Goal: Task Accomplishment & Management: Manage account settings

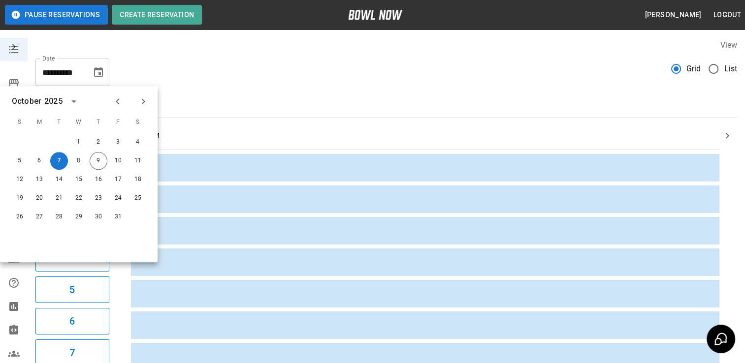
scroll to position [2, 0]
click at [102, 159] on button "9" at bounding box center [99, 161] width 18 height 18
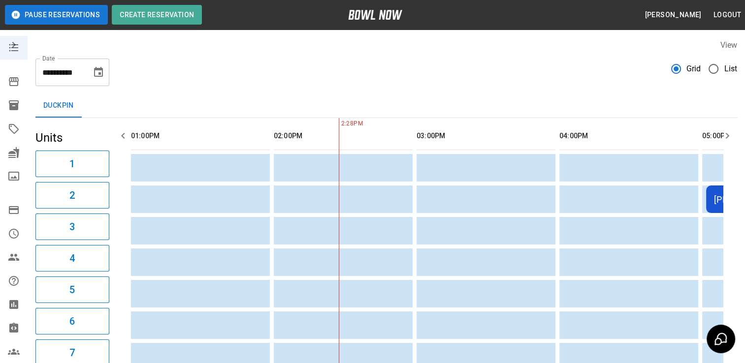
scroll to position [0, 143]
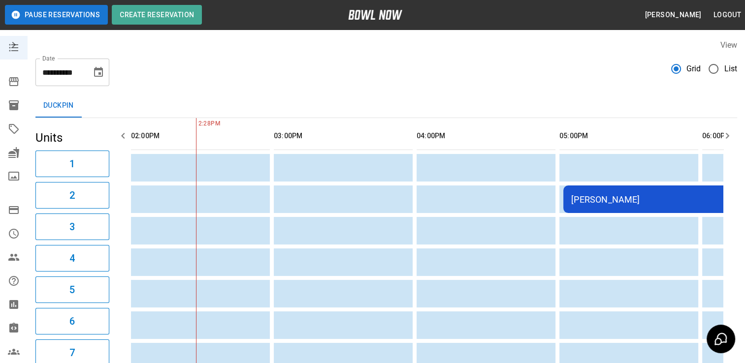
click at [104, 74] on icon "Choose date, selected date is Oct 9, 2025" at bounding box center [99, 72] width 12 height 12
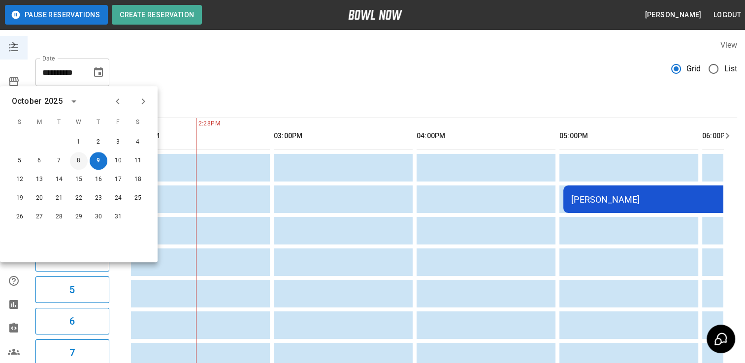
click at [81, 161] on button "8" at bounding box center [79, 161] width 18 height 18
type input "**********"
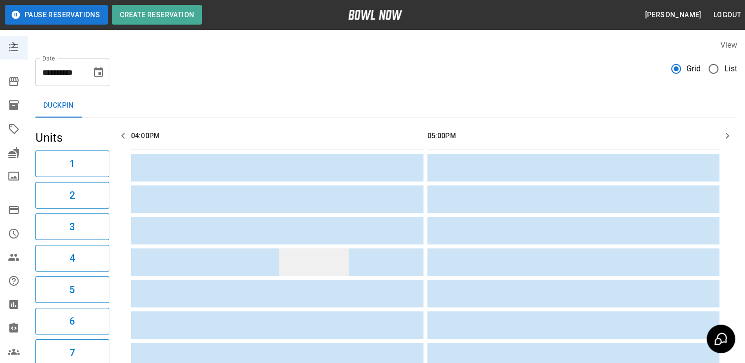
click at [307, 261] on td "sticky table" at bounding box center [314, 263] width 70 height 28
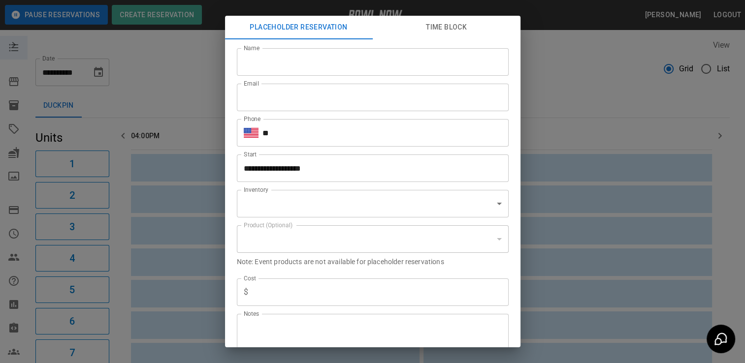
scroll to position [20, 0]
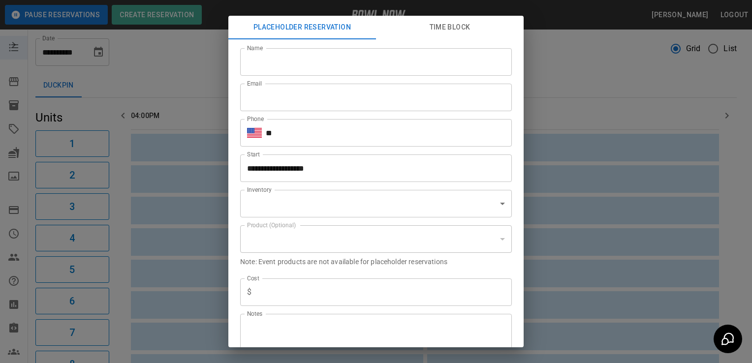
type input "**********"
click at [161, 69] on div "**********" at bounding box center [376, 181] width 752 height 363
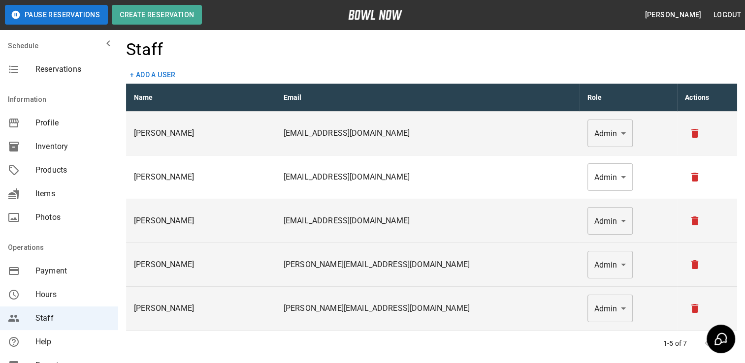
click at [270, 248] on td "[PERSON_NAME]" at bounding box center [201, 265] width 150 height 44
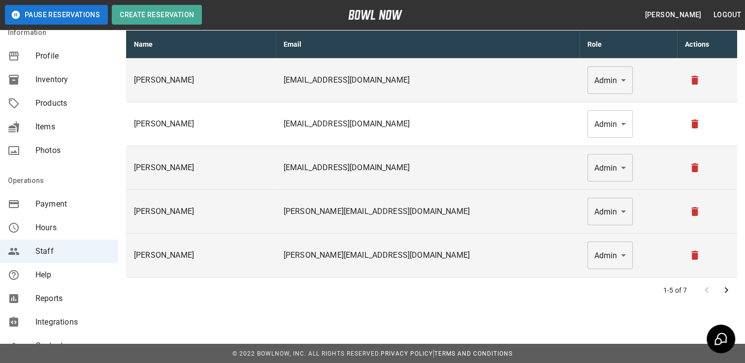
scroll to position [121, 0]
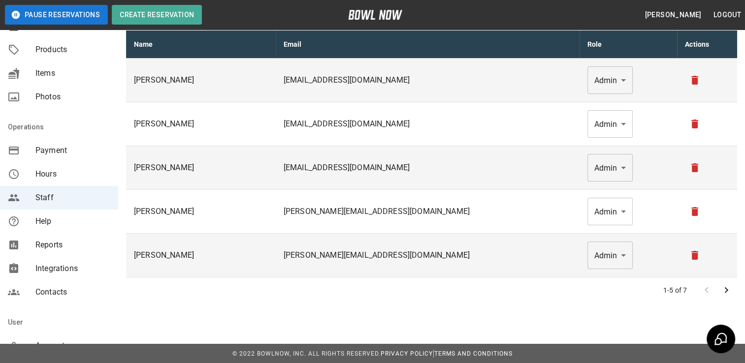
click at [100, 63] on div "Items" at bounding box center [59, 74] width 118 height 24
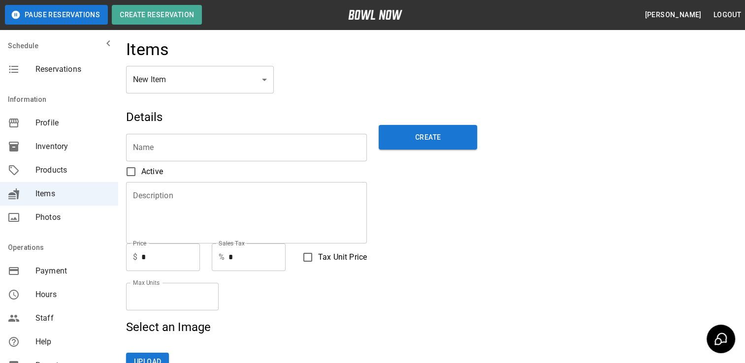
click at [91, 270] on span "Payment" at bounding box center [72, 271] width 75 height 12
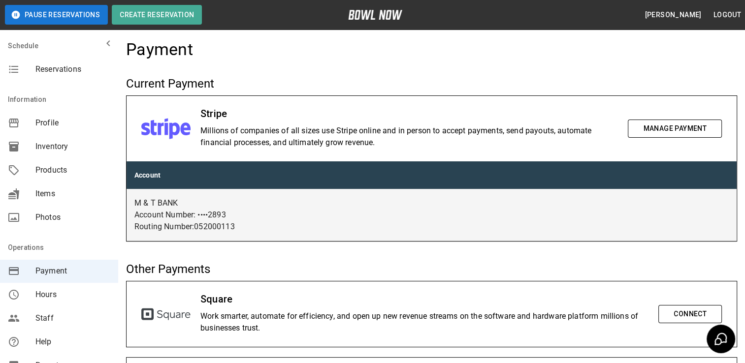
click at [265, 61] on div "Payment" at bounding box center [431, 52] width 611 height 27
click at [102, 38] on icon "mailbox folders" at bounding box center [108, 43] width 12 height 12
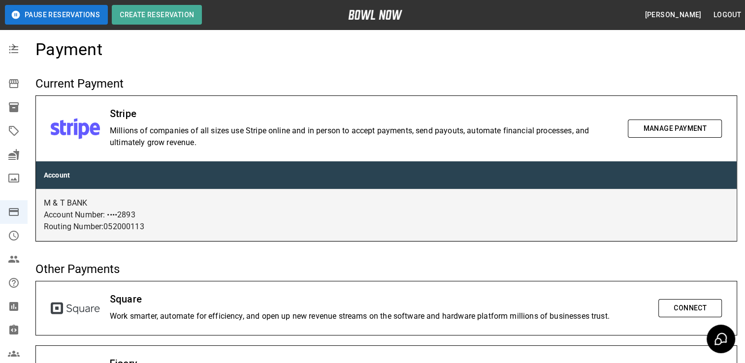
click at [69, 16] on button "Pause Reservations" at bounding box center [56, 15] width 103 height 20
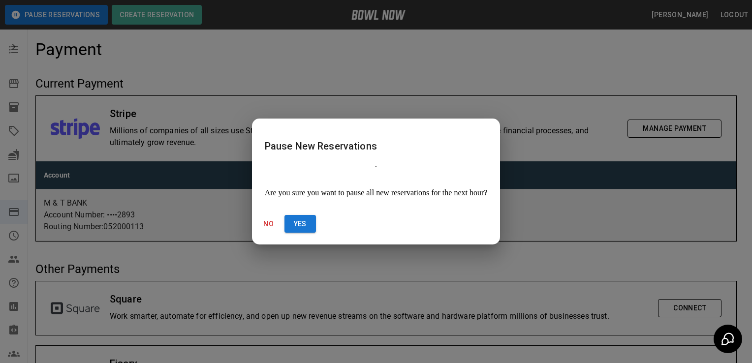
click at [284, 215] on button "No" at bounding box center [268, 224] width 31 height 18
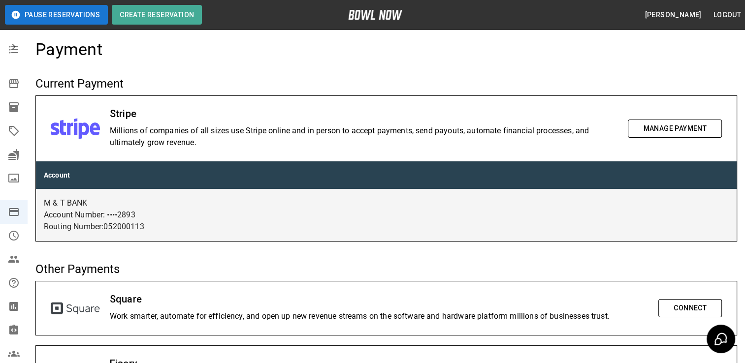
click at [173, 67] on div "Payment Current Payment Stripe Millions of companies of all sizes use Stripe on…" at bounding box center [386, 230] width 717 height 398
click at [227, 175] on th "Account" at bounding box center [386, 175] width 700 height 28
click at [14, 53] on button "mailbox folders" at bounding box center [14, 47] width 20 height 20
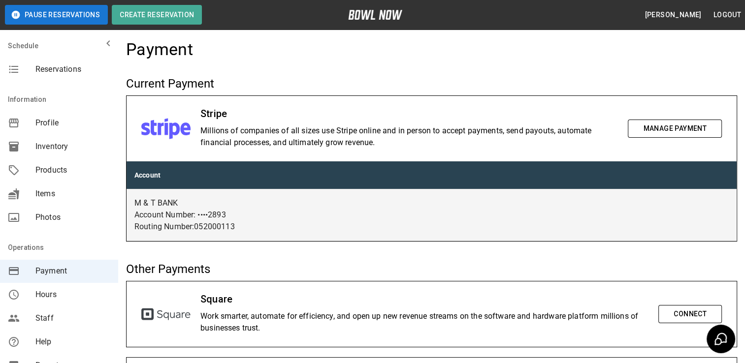
click at [53, 122] on span "Profile" at bounding box center [72, 123] width 75 height 12
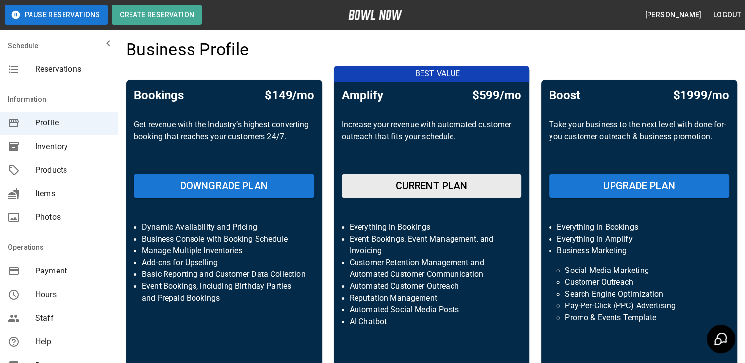
click at [303, 48] on div "Business Profile" at bounding box center [431, 52] width 611 height 27
click at [63, 70] on span "Reservations" at bounding box center [72, 69] width 75 height 12
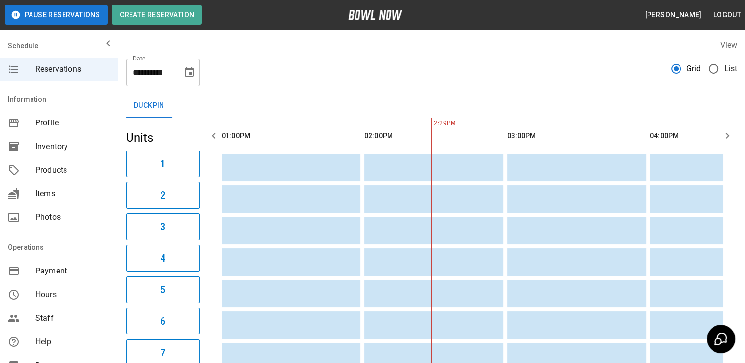
scroll to position [0, 143]
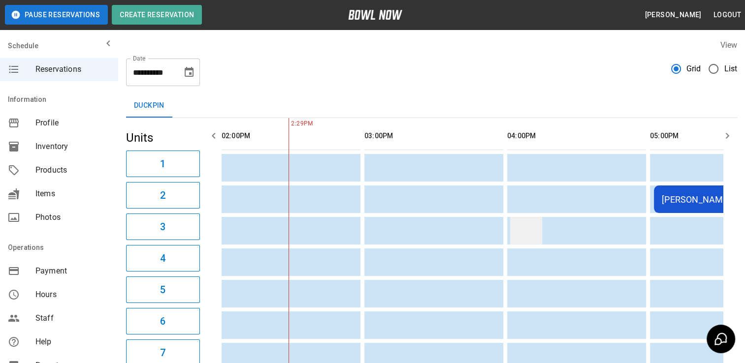
click at [513, 220] on td "sticky table" at bounding box center [526, 231] width 32 height 28
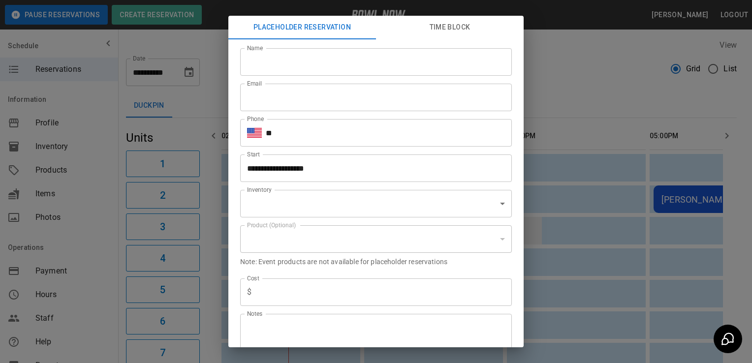
type input "**********"
click at [186, 41] on div "**********" at bounding box center [376, 181] width 752 height 363
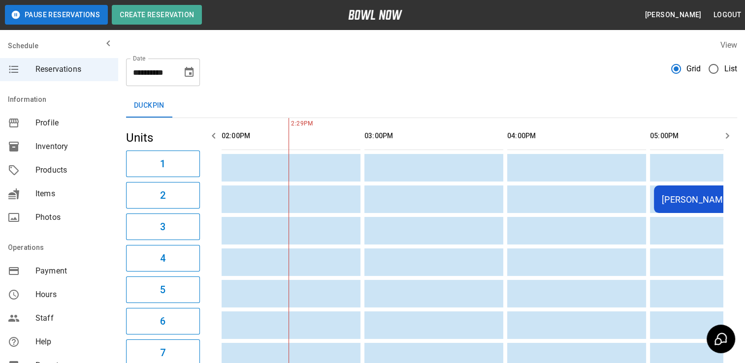
click at [190, 73] on icon "Choose date, selected date is Oct 9, 2025" at bounding box center [189, 72] width 9 height 10
click at [297, 63] on div "**********" at bounding box center [431, 68] width 611 height 35
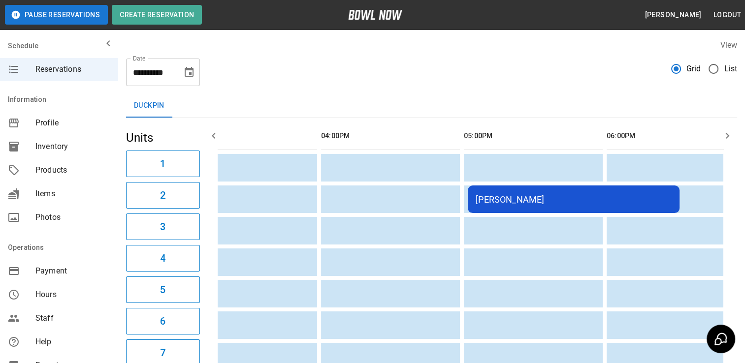
scroll to position [0, 0]
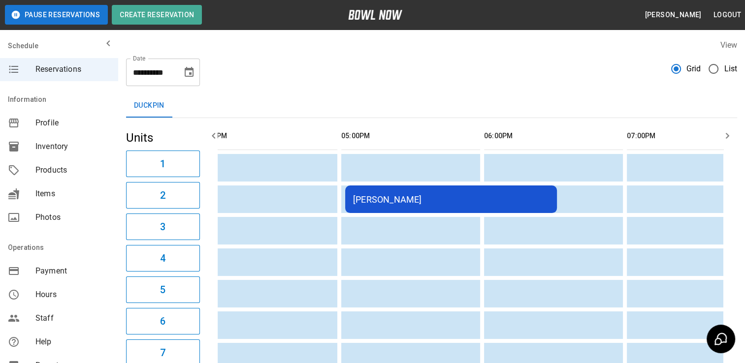
click at [424, 197] on div "[PERSON_NAME]" at bounding box center [451, 199] width 196 height 10
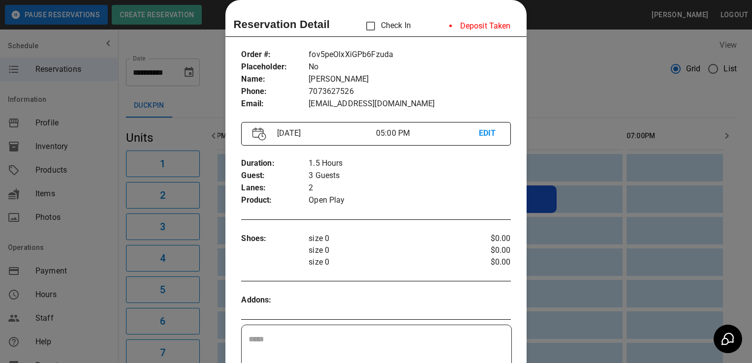
click at [190, 43] on div at bounding box center [376, 181] width 752 height 363
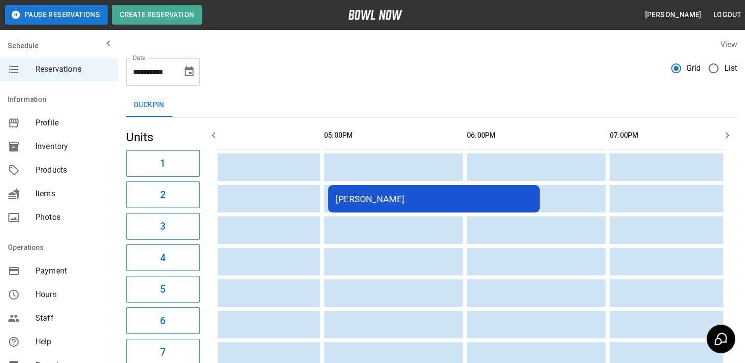
click at [384, 200] on div "[PERSON_NAME]" at bounding box center [434, 199] width 196 height 10
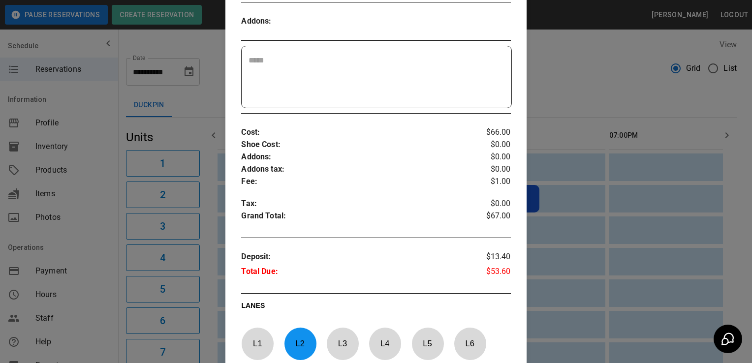
click at [423, 198] on p "Tax :" at bounding box center [353, 204] width 224 height 12
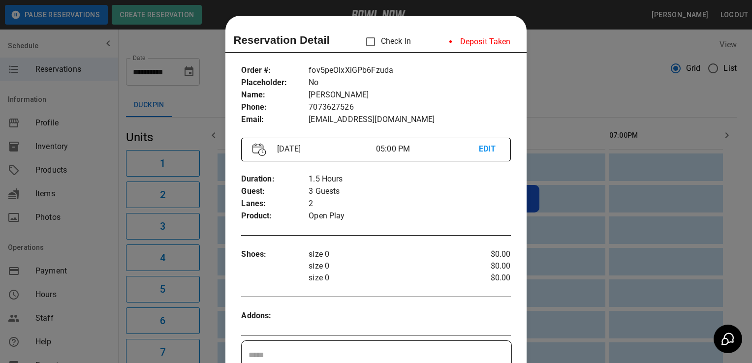
click at [190, 41] on div at bounding box center [376, 181] width 752 height 363
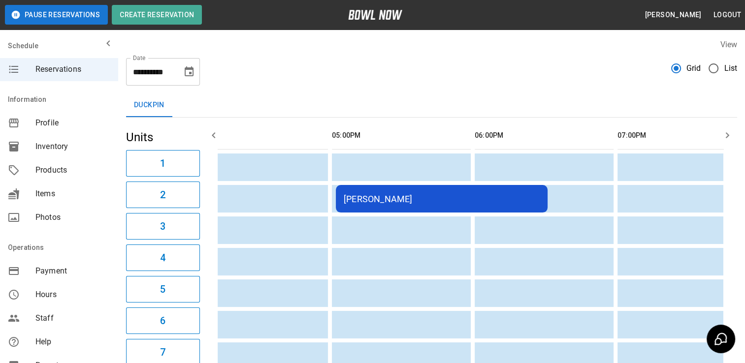
click at [189, 71] on icon "Choose date, selected date is Oct 9, 2025" at bounding box center [189, 71] width 9 height 10
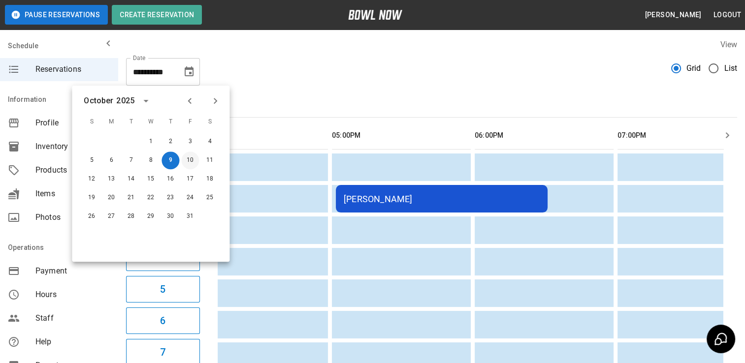
click at [193, 163] on button "10" at bounding box center [190, 161] width 18 height 18
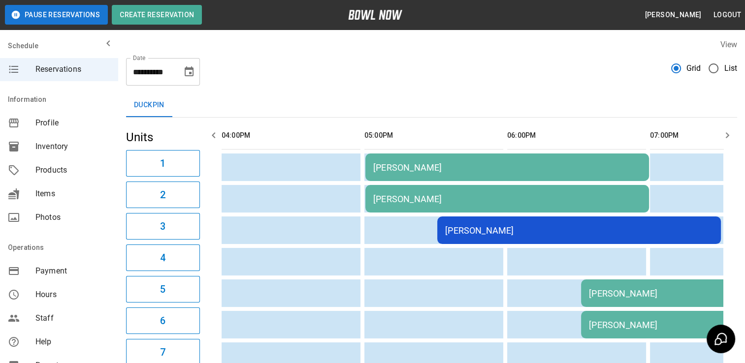
click at [409, 167] on div "[PERSON_NAME]" at bounding box center [507, 167] width 268 height 10
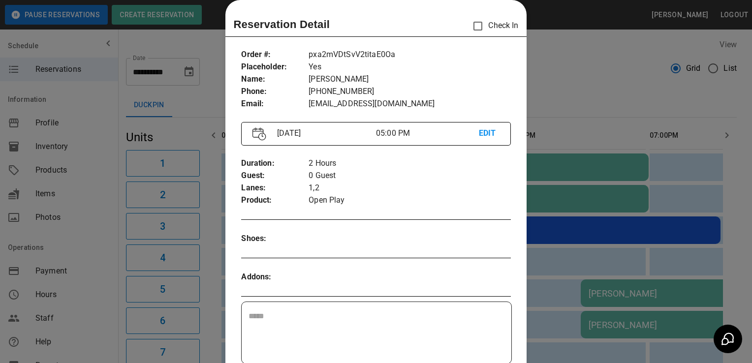
click at [385, 319] on textarea at bounding box center [376, 333] width 255 height 45
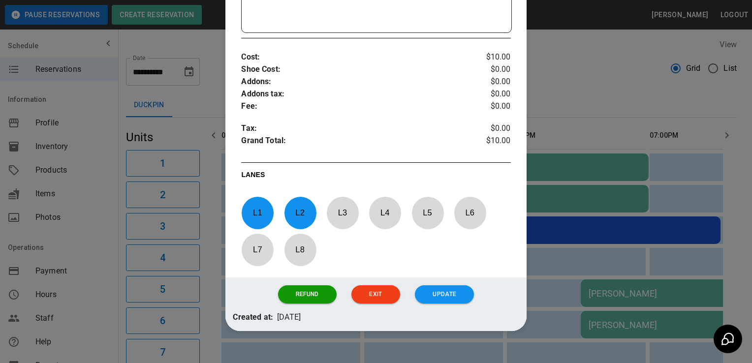
click at [437, 154] on div "Cost : Shoe Cost : Addons : Addons tax : Fee : Tax : Grand Total : $10.00 $0.00…" at bounding box center [375, 100] width 269 height 114
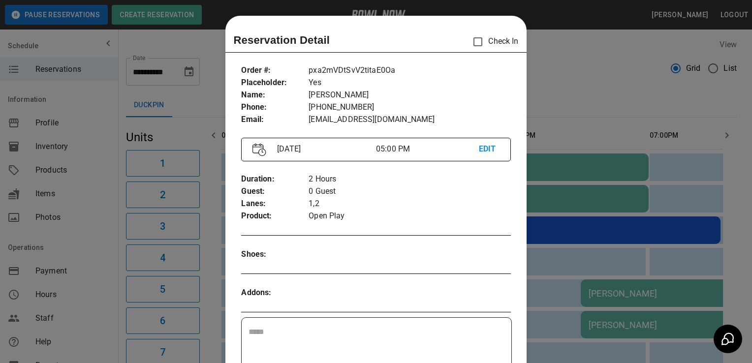
click at [196, 43] on div at bounding box center [376, 181] width 752 height 363
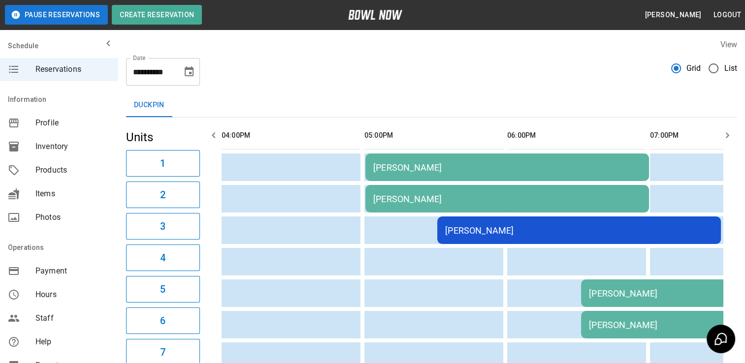
click at [397, 198] on div "[PERSON_NAME]" at bounding box center [507, 199] width 268 height 10
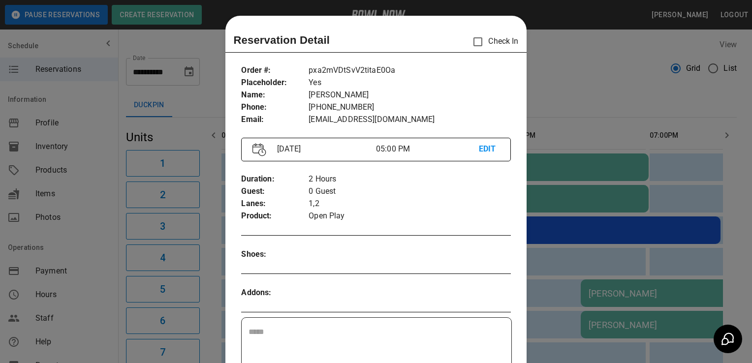
scroll to position [16, 0]
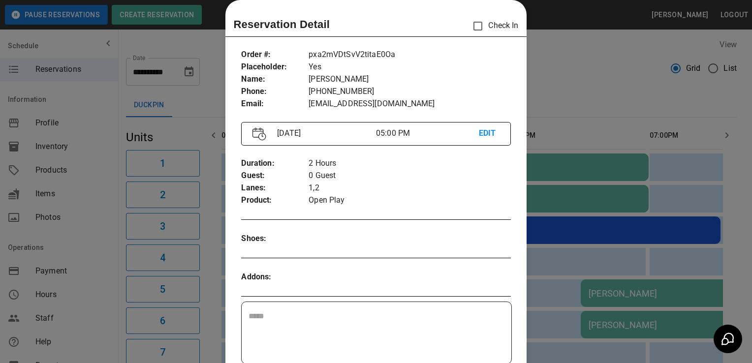
click at [203, 47] on div at bounding box center [376, 181] width 752 height 363
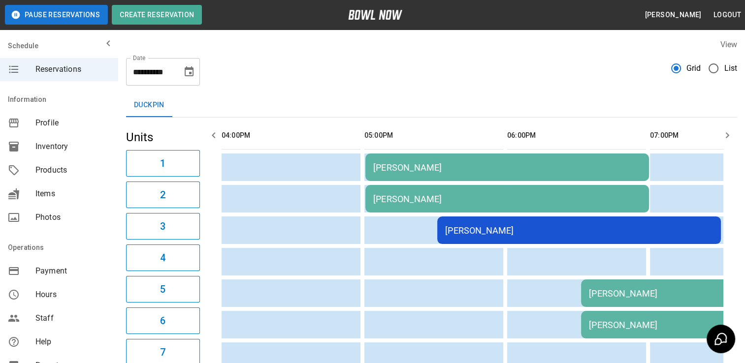
click at [510, 233] on div "[PERSON_NAME]" at bounding box center [579, 230] width 268 height 10
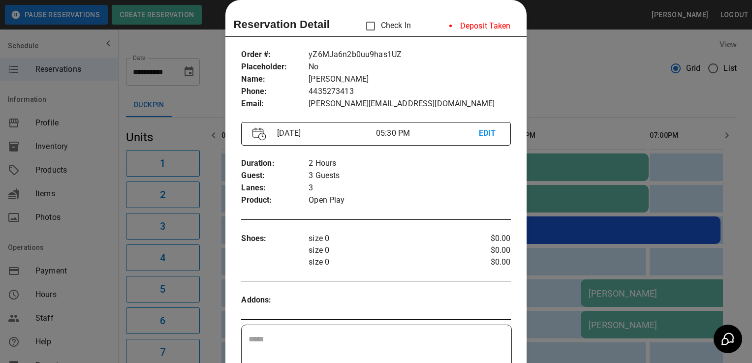
click at [423, 287] on div "Addons :" at bounding box center [375, 300] width 269 height 28
click at [448, 197] on p "Open Play" at bounding box center [410, 200] width 202 height 12
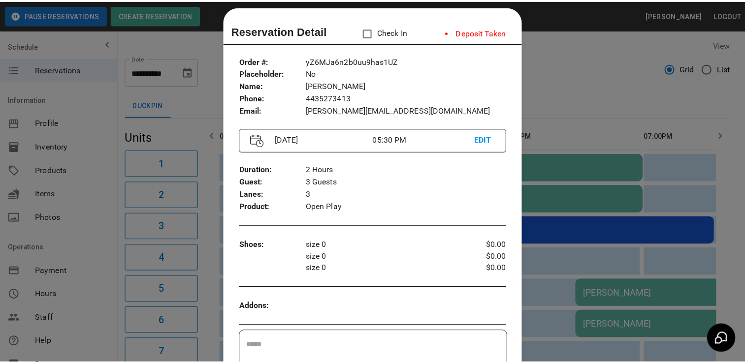
scroll to position [0, 0]
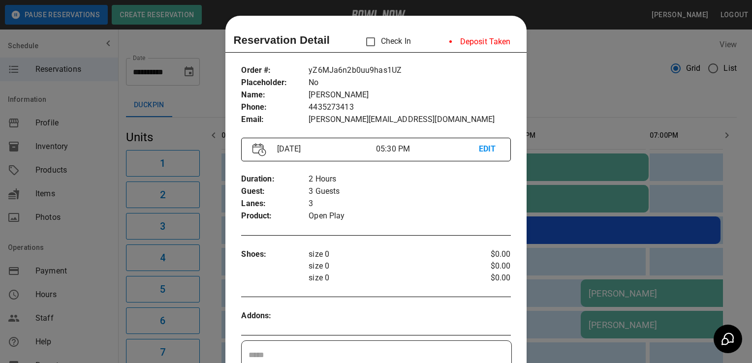
click at [205, 45] on div at bounding box center [376, 181] width 752 height 363
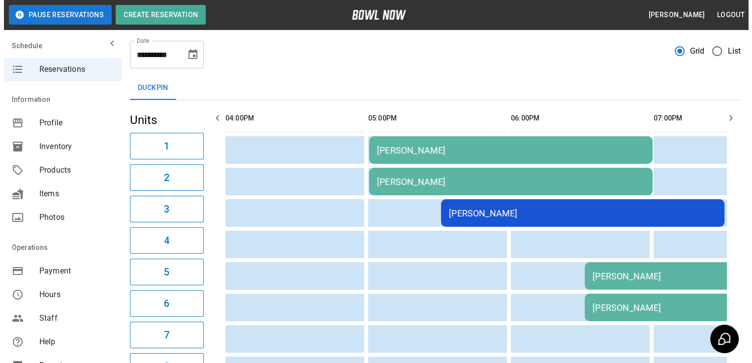
scroll to position [111, 0]
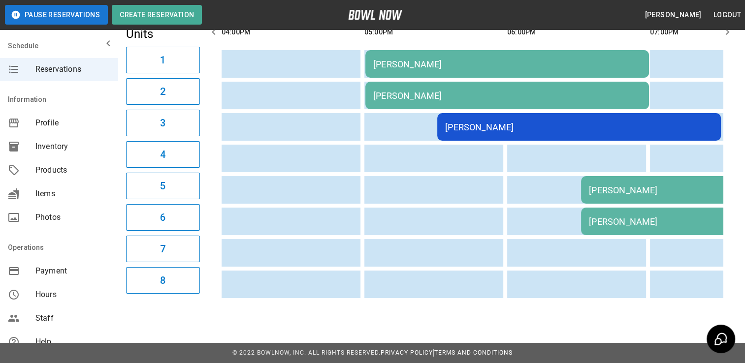
click at [618, 188] on td "[PERSON_NAME]" at bounding box center [722, 190] width 283 height 28
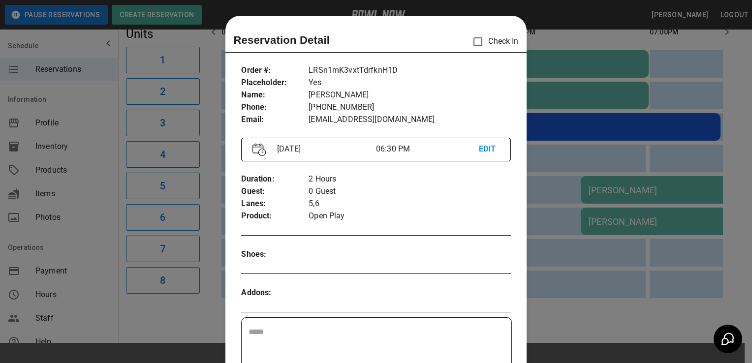
scroll to position [16, 0]
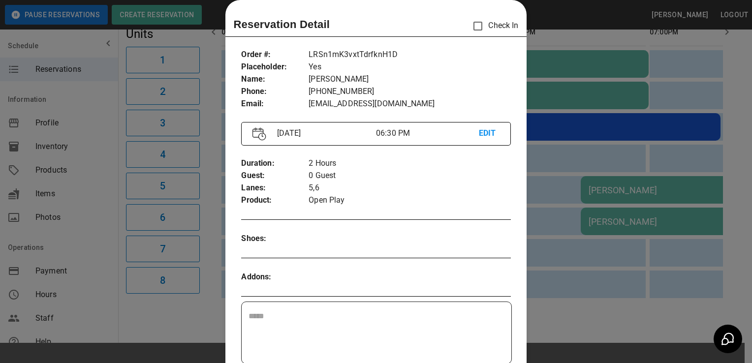
click at [418, 304] on div "​" at bounding box center [376, 333] width 269 height 62
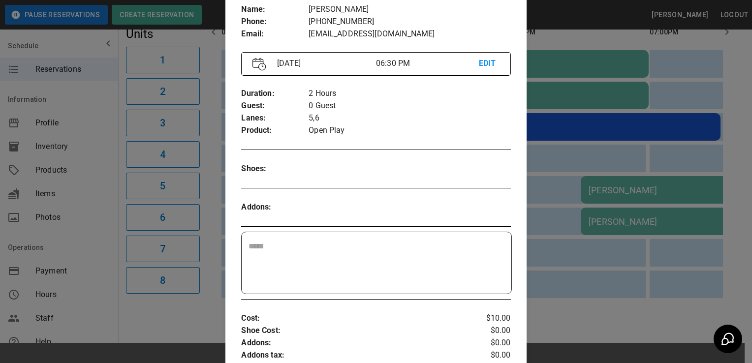
scroll to position [0, 0]
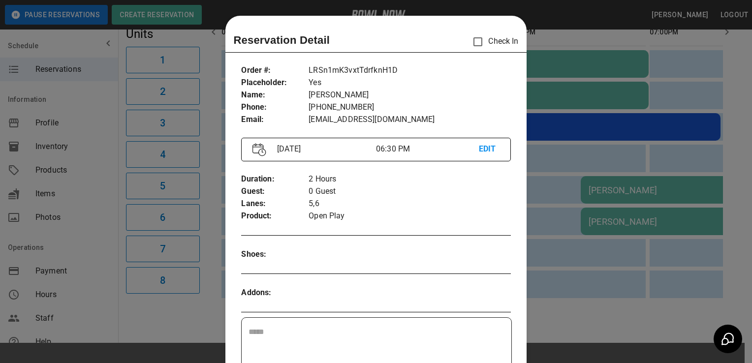
click at [213, 59] on div at bounding box center [376, 181] width 752 height 363
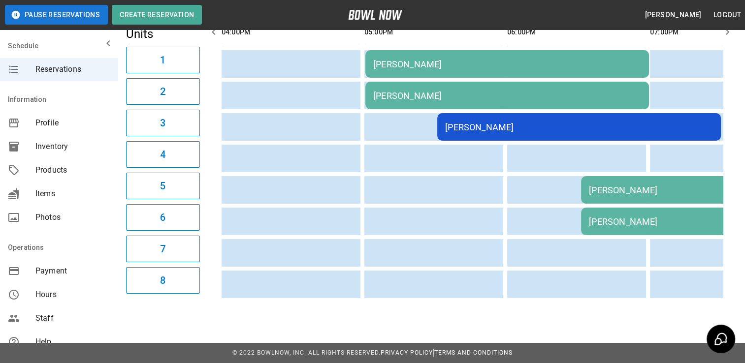
click at [629, 219] on div "[PERSON_NAME]" at bounding box center [723, 222] width 268 height 10
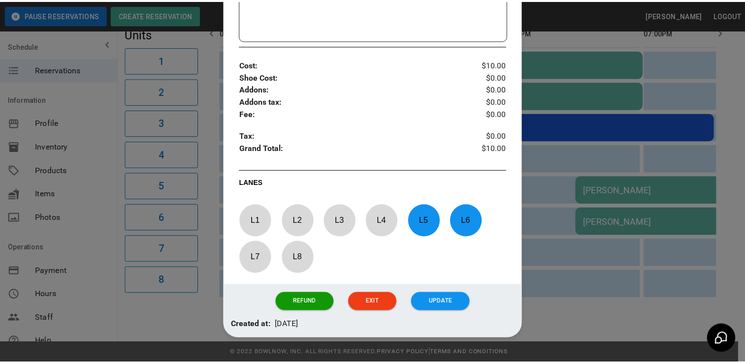
scroll to position [353, 0]
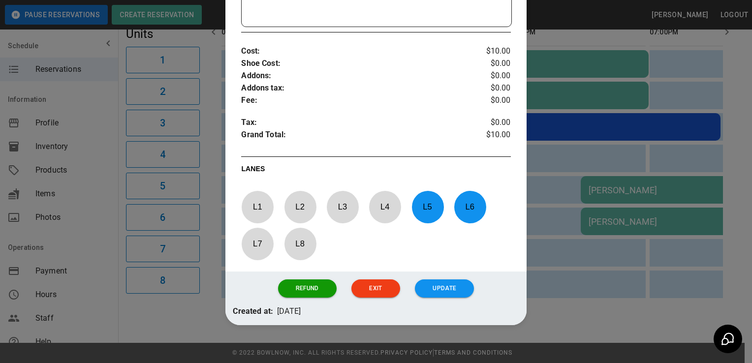
click at [186, 311] on div at bounding box center [376, 181] width 752 height 363
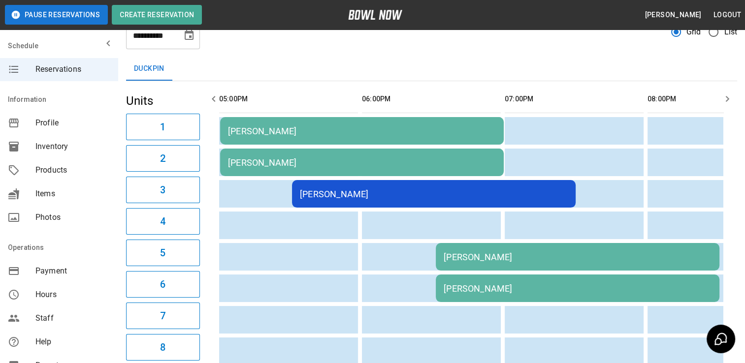
scroll to position [0, 55]
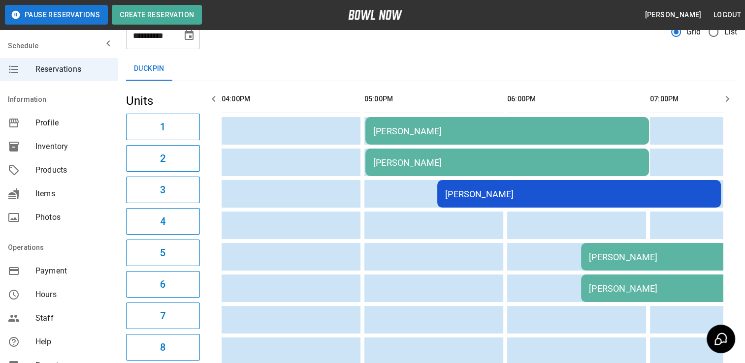
click at [82, 39] on div "mailbox folders" at bounding box center [59, 43] width 118 height 20
click at [197, 36] on button "Choose date, selected date is Oct 10, 2025" at bounding box center [189, 36] width 20 height 20
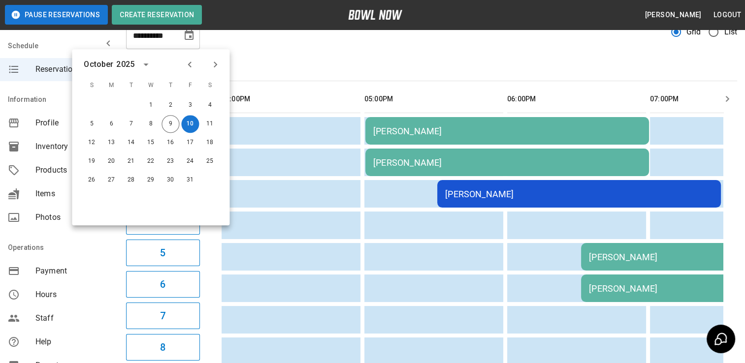
click at [190, 38] on icon "Choose date, selected date is Oct 10, 2025" at bounding box center [189, 36] width 12 height 12
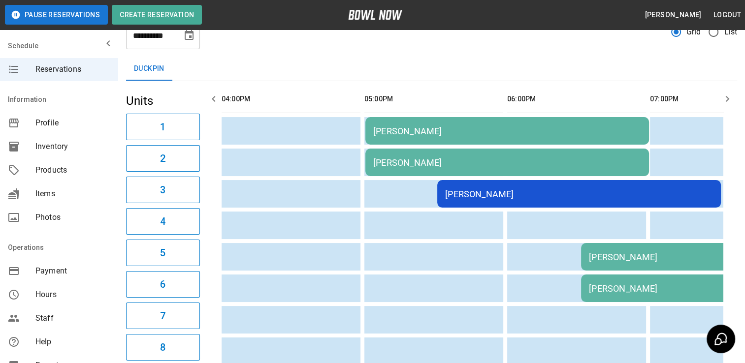
click at [186, 38] on icon "Choose date, selected date is Oct 10, 2025" at bounding box center [189, 36] width 12 height 12
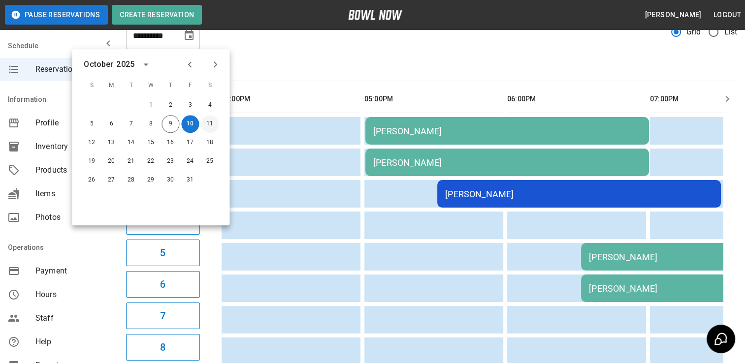
click at [211, 127] on button "11" at bounding box center [210, 124] width 18 height 18
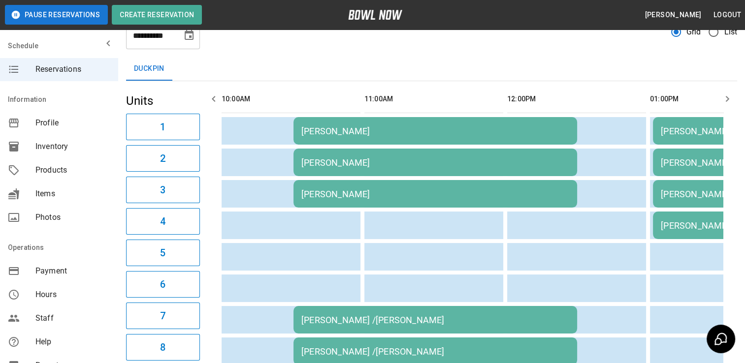
scroll to position [0, 571]
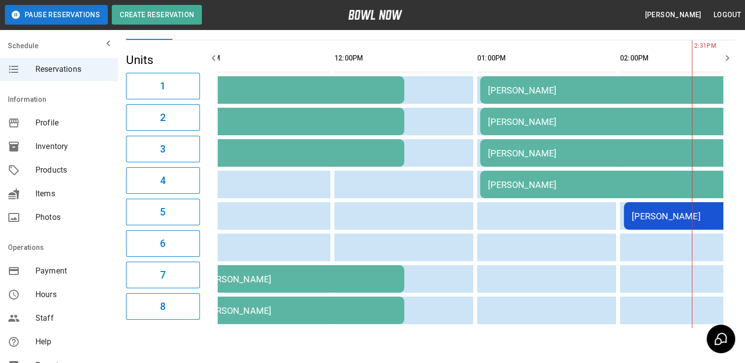
click at [541, 93] on div "[PERSON_NAME]" at bounding box center [622, 90] width 268 height 10
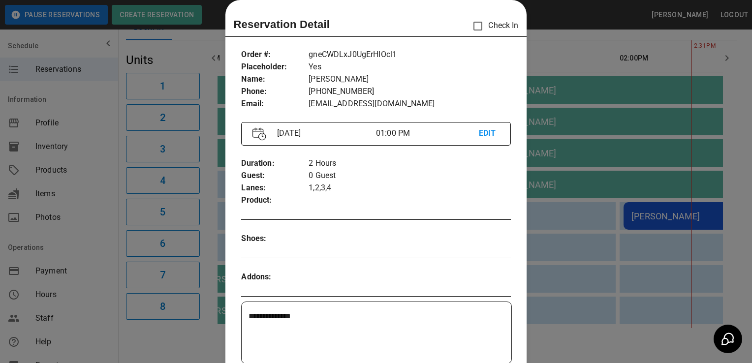
click at [476, 291] on div "**********" at bounding box center [375, 325] width 301 height 568
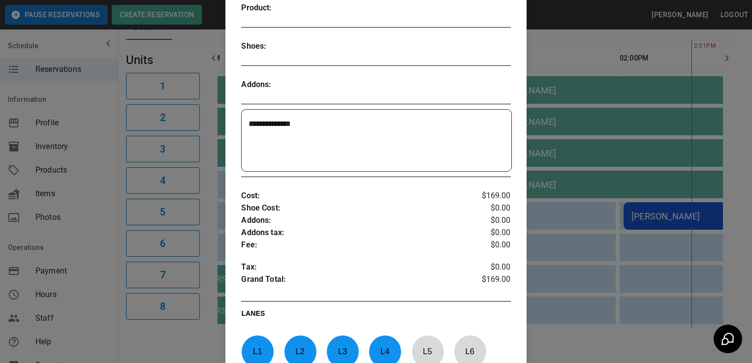
click at [562, 52] on div at bounding box center [376, 181] width 752 height 363
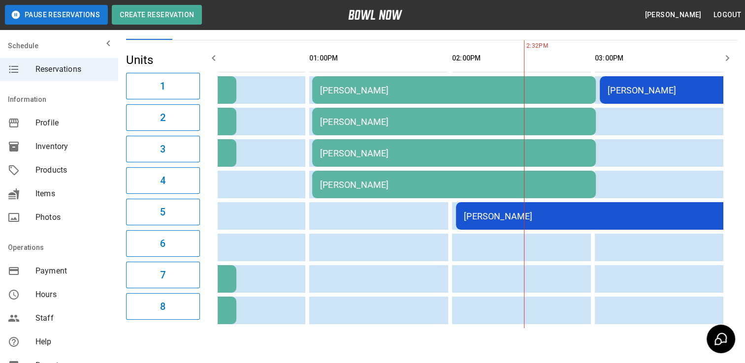
click at [566, 214] on div "[PERSON_NAME]" at bounding box center [598, 216] width 268 height 10
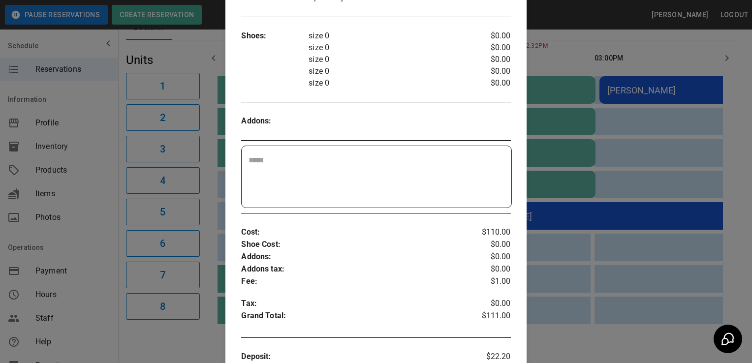
click at [411, 67] on p "size 0" at bounding box center [387, 71] width 157 height 12
click at [193, 47] on div at bounding box center [376, 181] width 752 height 363
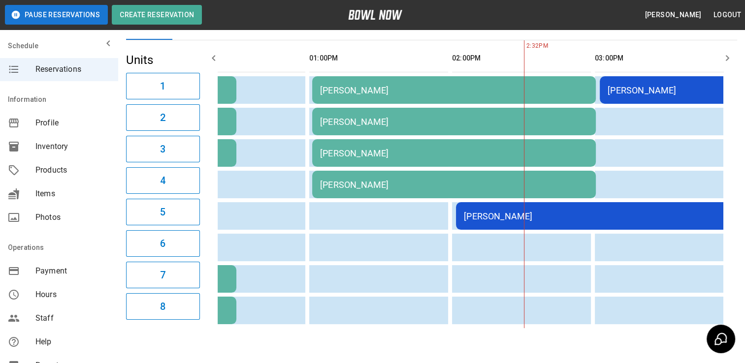
click at [655, 90] on div "[PERSON_NAME]" at bounding box center [669, 90] width 124 height 10
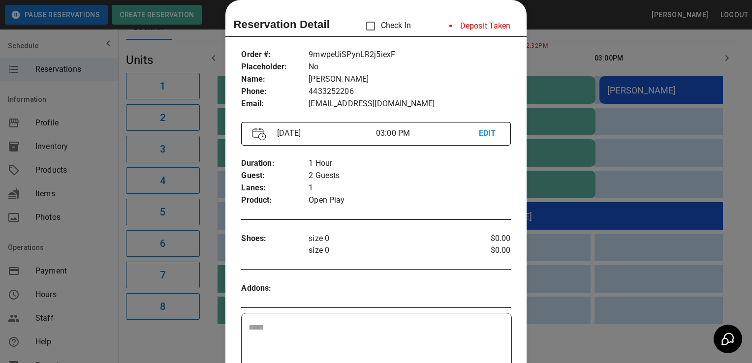
click at [193, 59] on div at bounding box center [376, 181] width 752 height 363
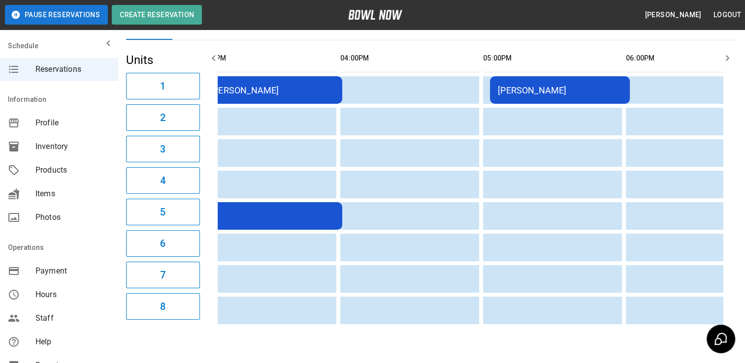
click at [585, 91] on div "[PERSON_NAME]" at bounding box center [560, 90] width 124 height 10
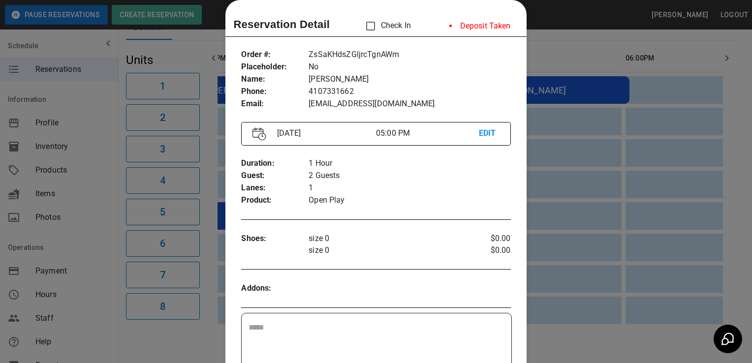
click at [442, 287] on div at bounding box center [387, 289] width 157 height 12
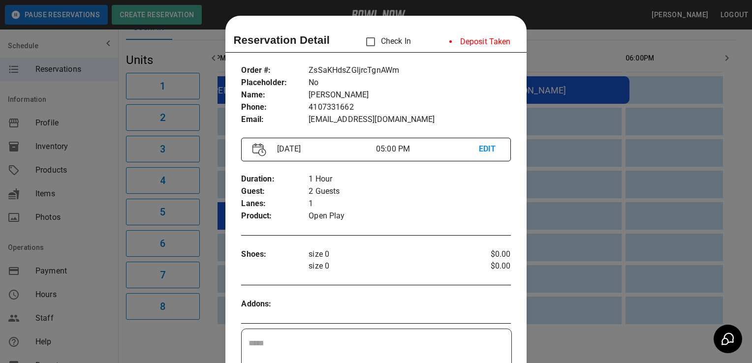
click at [192, 56] on div at bounding box center [376, 181] width 752 height 363
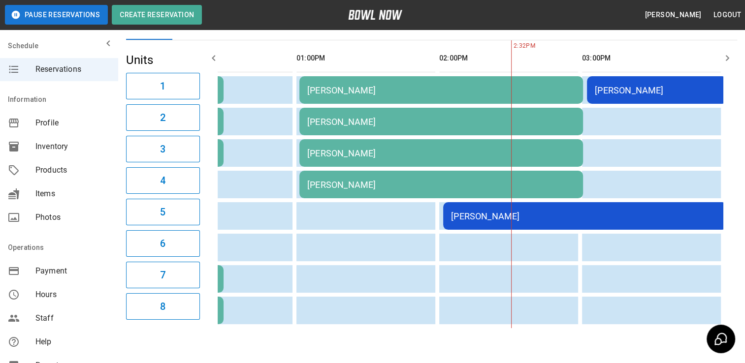
click at [191, 53] on h5 "Units" at bounding box center [163, 60] width 74 height 16
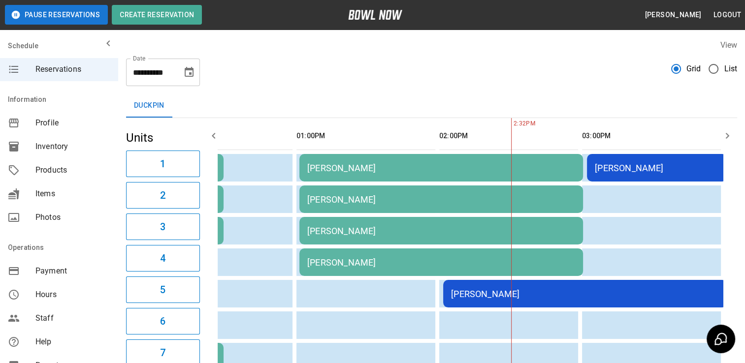
click at [191, 69] on icon "Choose date, selected date is Oct 11, 2025" at bounding box center [189, 72] width 9 height 10
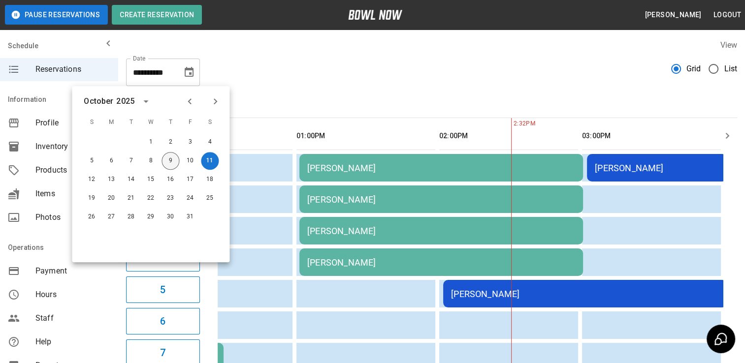
click at [172, 164] on button "9" at bounding box center [170, 161] width 18 height 18
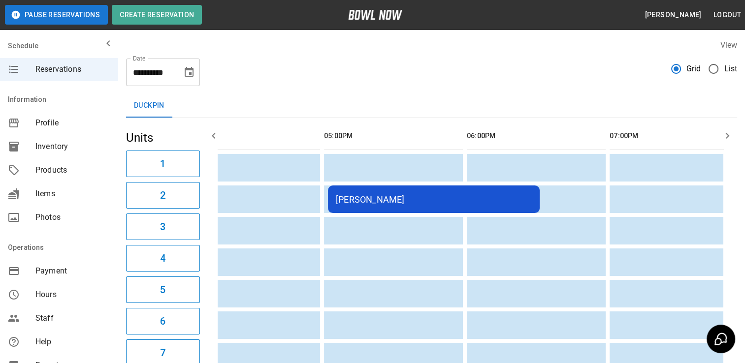
click at [392, 199] on div "[PERSON_NAME]" at bounding box center [434, 199] width 196 height 10
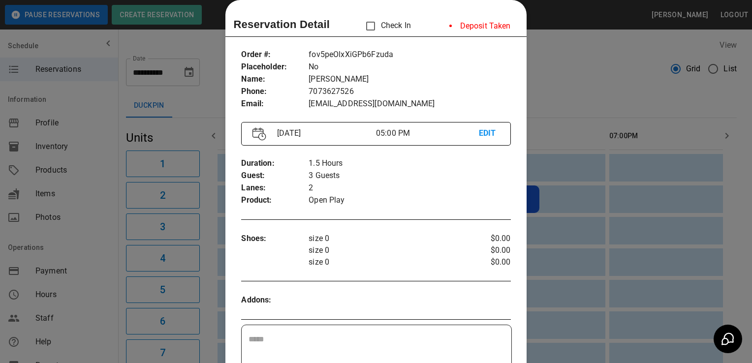
click at [198, 43] on div at bounding box center [376, 181] width 752 height 363
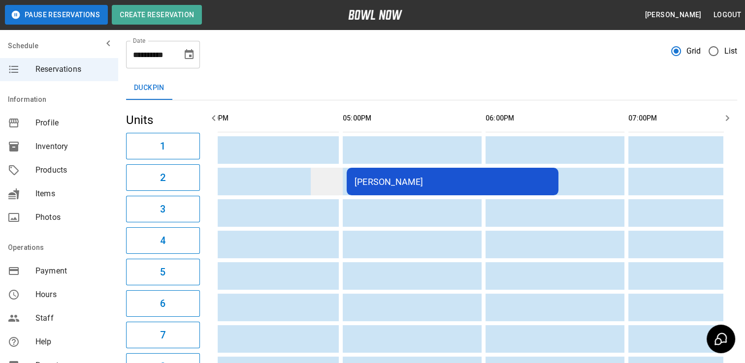
scroll to position [0, 0]
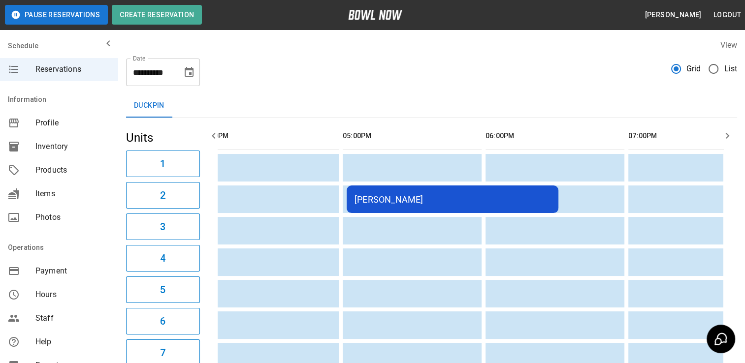
click at [195, 73] on button "Choose date, selected date is Oct 9, 2025" at bounding box center [189, 73] width 20 height 20
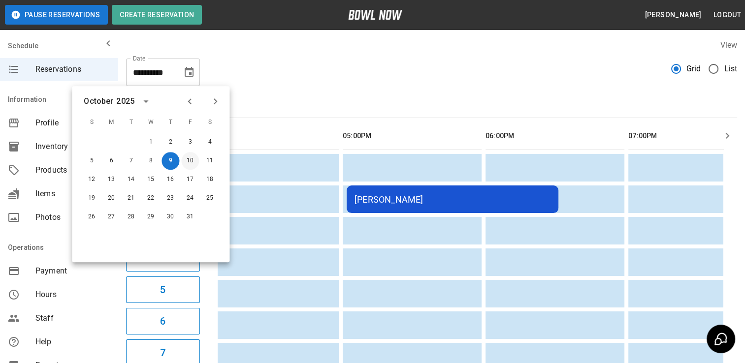
click at [192, 163] on button "10" at bounding box center [190, 161] width 18 height 18
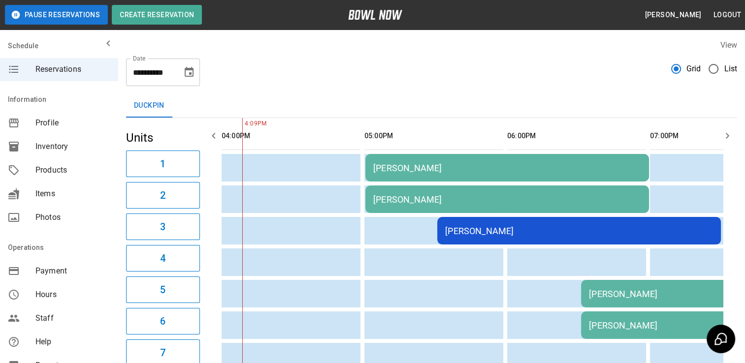
click at [479, 230] on div "[PERSON_NAME]" at bounding box center [579, 231] width 268 height 10
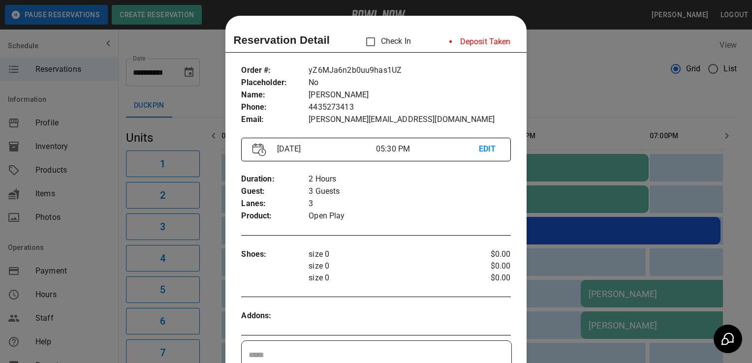
scroll to position [16, 0]
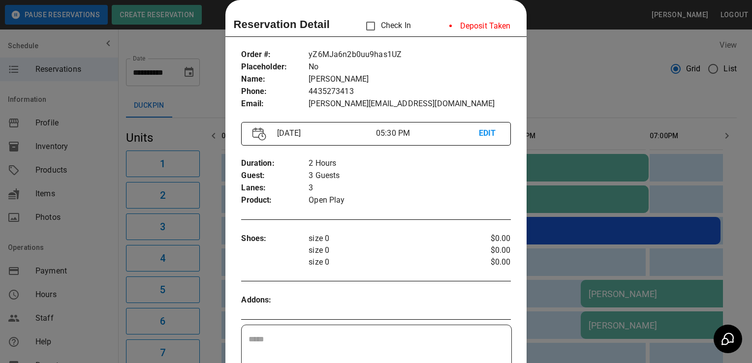
click at [187, 47] on div at bounding box center [376, 181] width 752 height 363
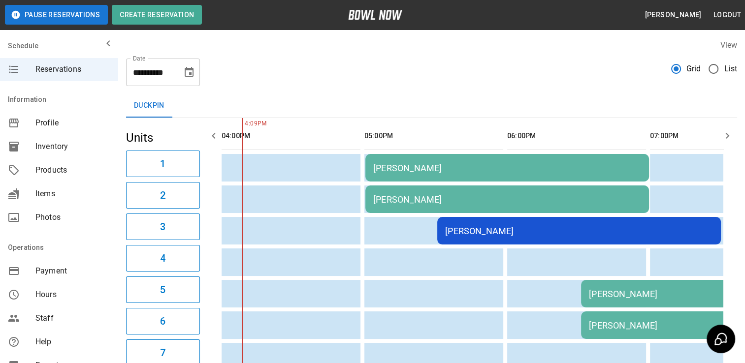
click at [492, 241] on td "[PERSON_NAME]" at bounding box center [578, 231] width 283 height 28
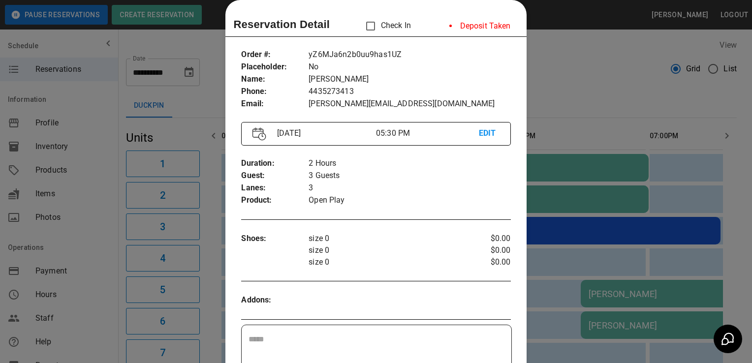
click at [180, 51] on div at bounding box center [376, 181] width 752 height 363
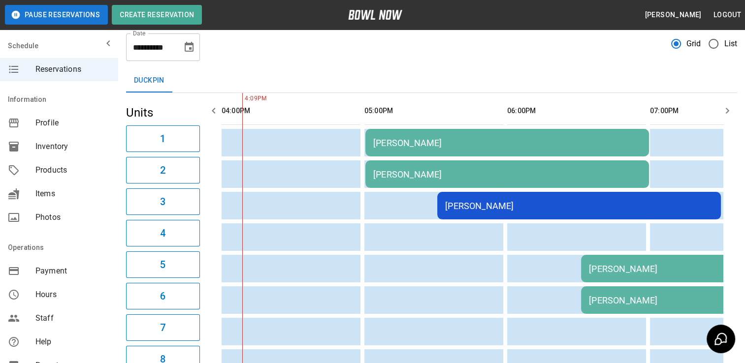
scroll to position [0, 0]
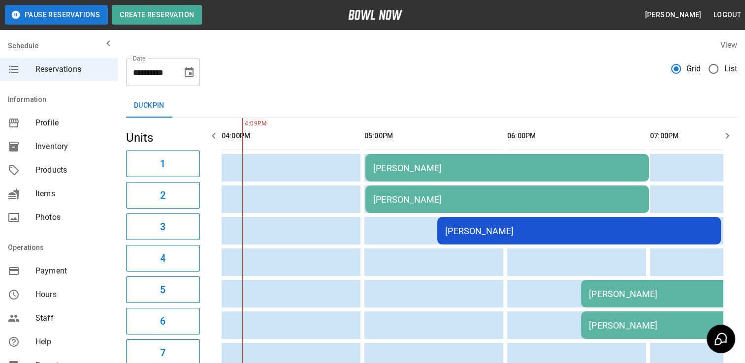
click at [189, 73] on icon "Choose date, selected date is Oct 10, 2025" at bounding box center [189, 72] width 9 height 10
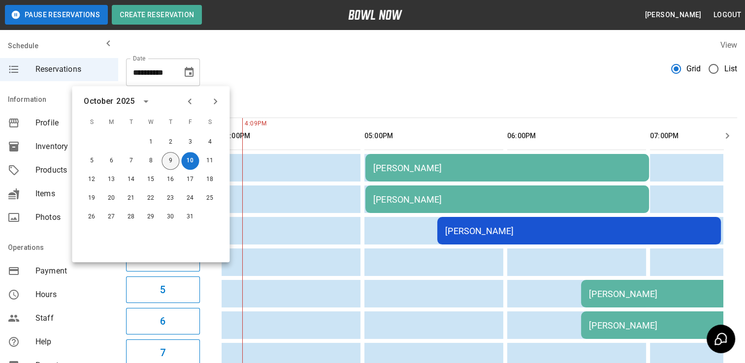
click at [168, 161] on button "9" at bounding box center [170, 161] width 18 height 18
type input "**********"
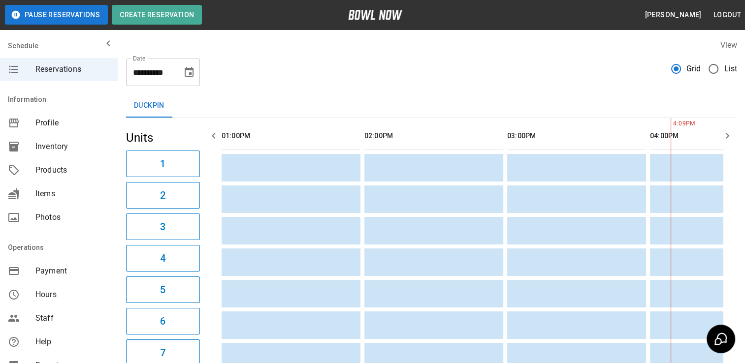
scroll to position [0, 428]
